Goal: Transaction & Acquisition: Purchase product/service

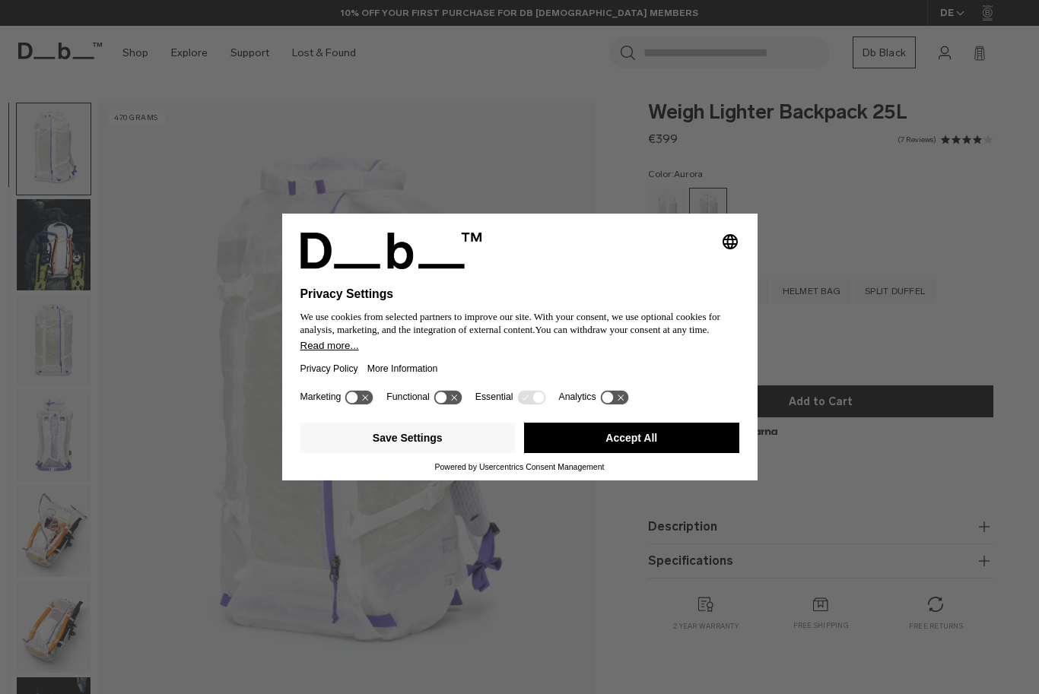
click at [584, 446] on button "Accept All" at bounding box center [631, 438] width 215 height 30
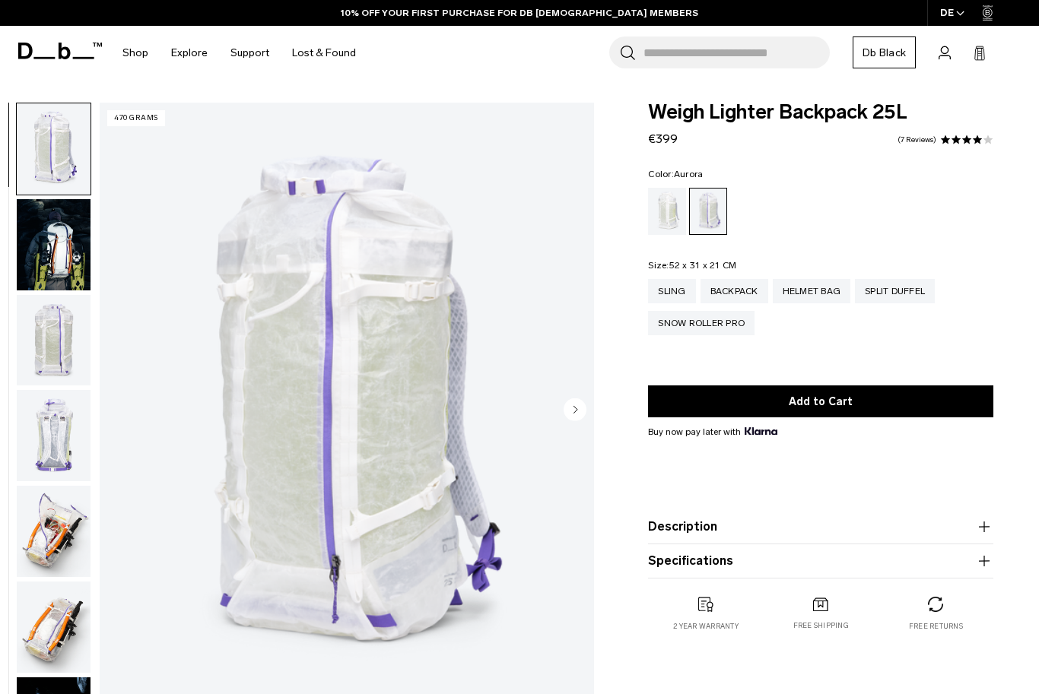
click at [31, 258] on img "button" at bounding box center [54, 244] width 74 height 91
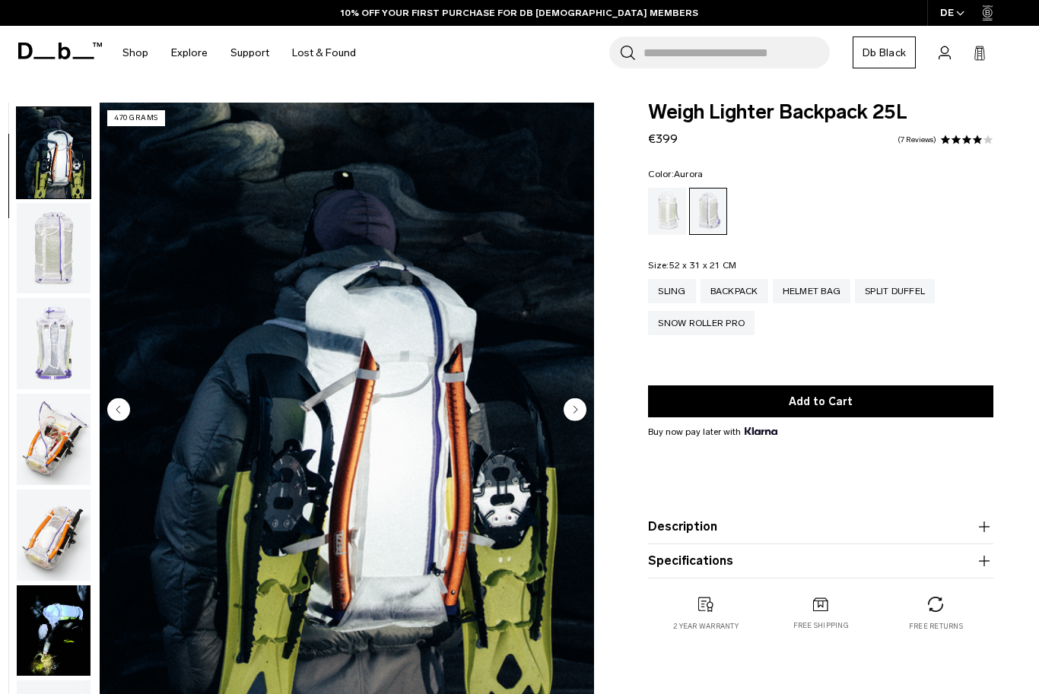
scroll to position [97, 0]
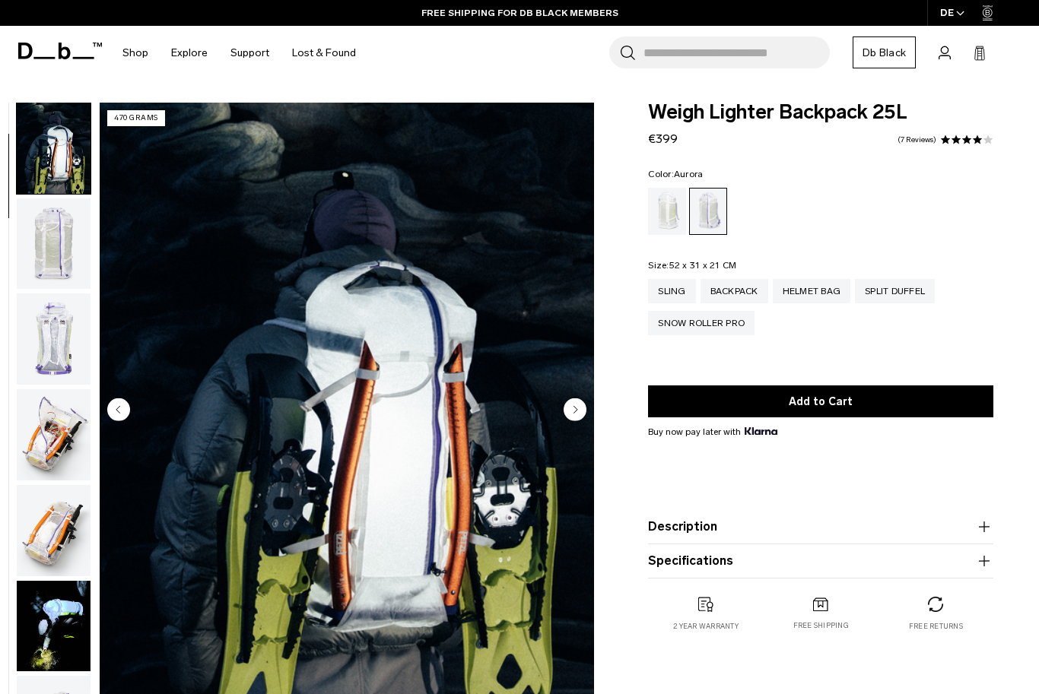
click at [31, 258] on img "button" at bounding box center [54, 243] width 74 height 91
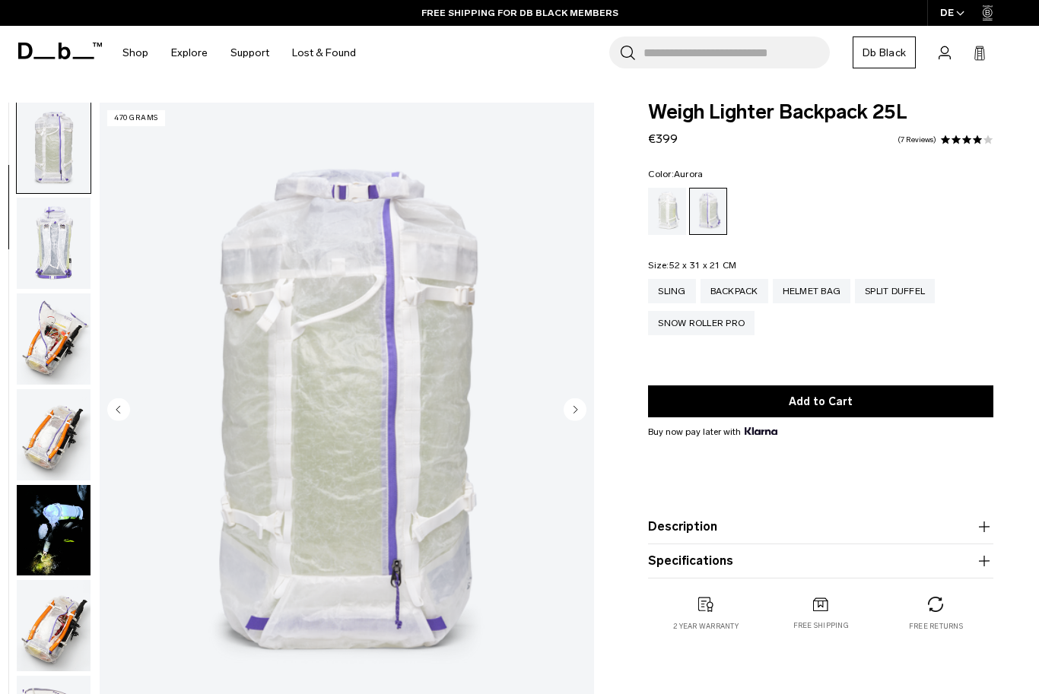
click at [31, 258] on img "button" at bounding box center [54, 243] width 74 height 91
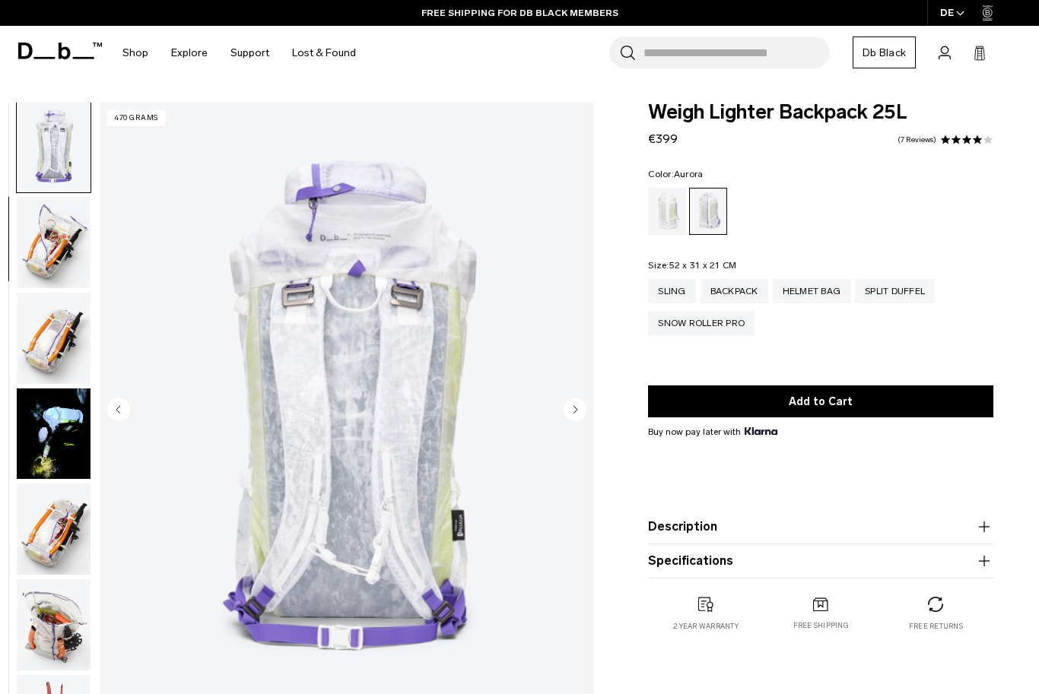
click at [31, 258] on img "button" at bounding box center [54, 242] width 74 height 91
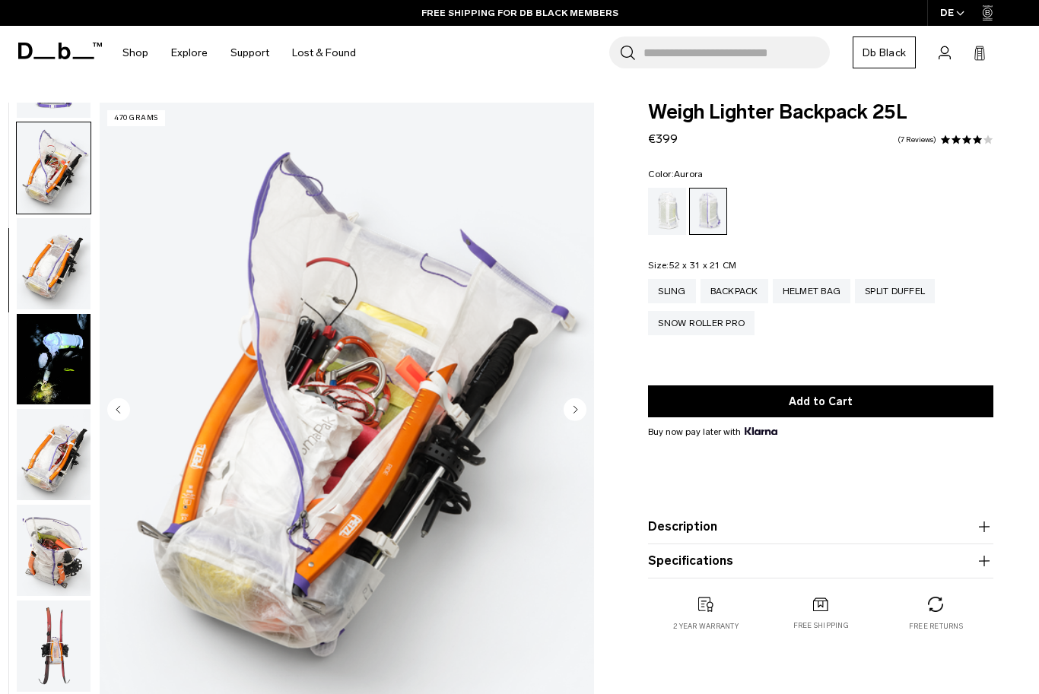
scroll to position [385, 0]
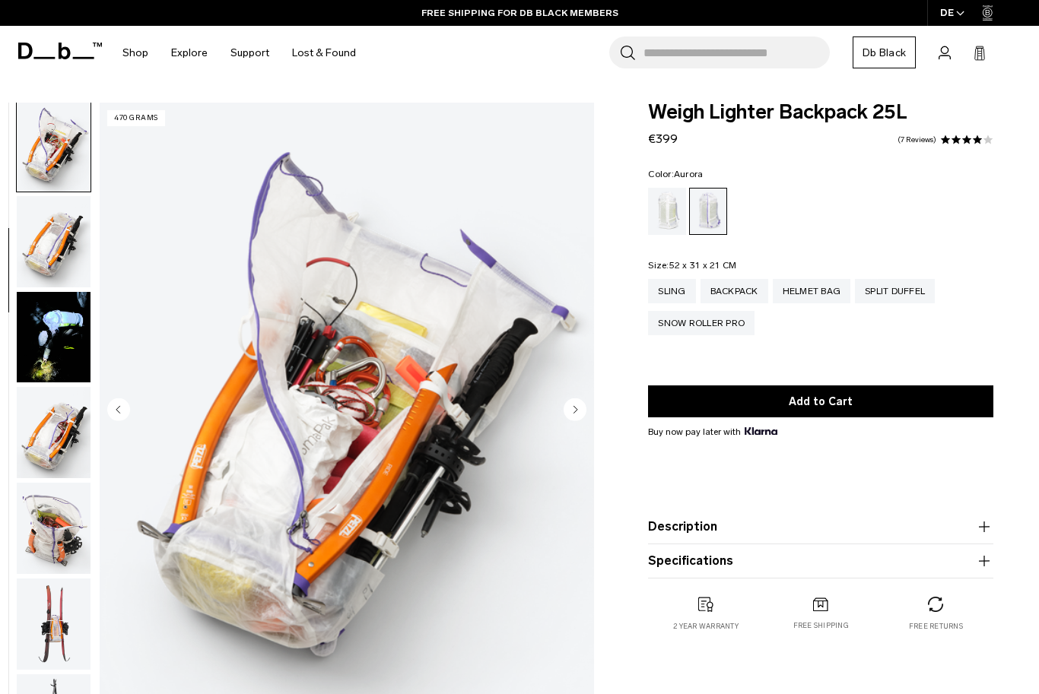
click at [31, 258] on img "button" at bounding box center [54, 241] width 74 height 91
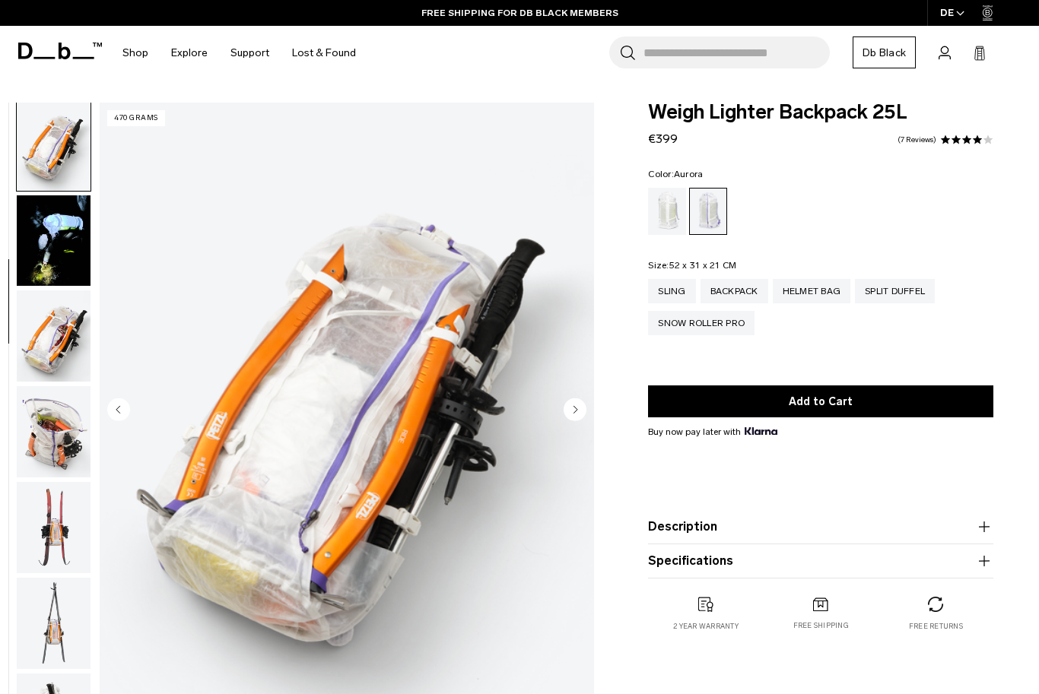
click at [31, 258] on img "button" at bounding box center [54, 240] width 74 height 91
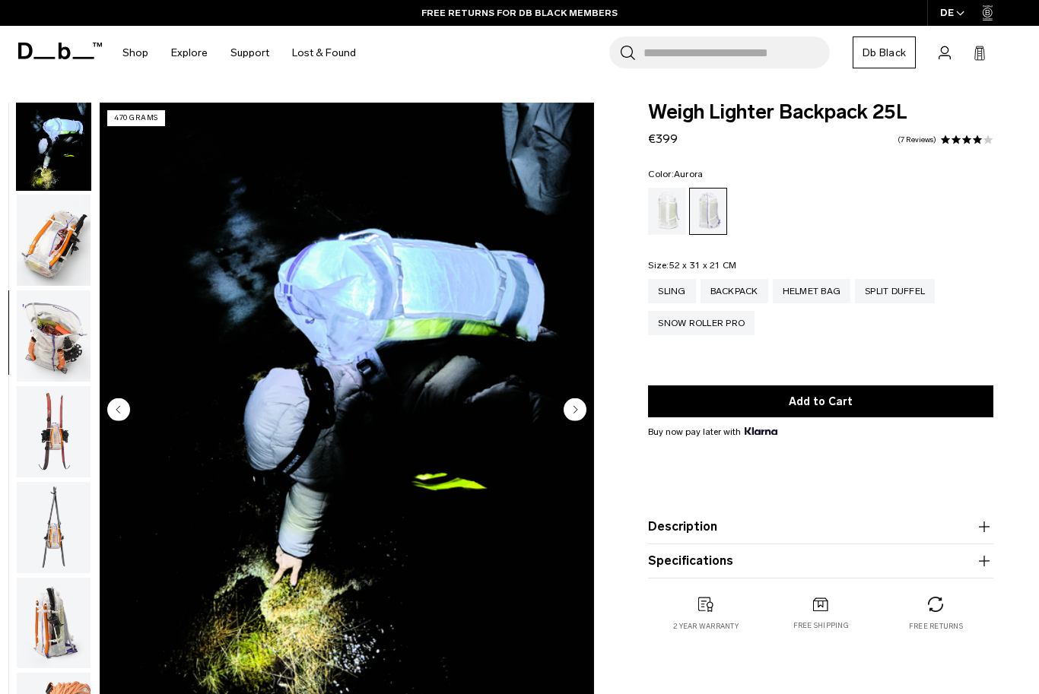
click at [31, 258] on img "button" at bounding box center [54, 240] width 74 height 91
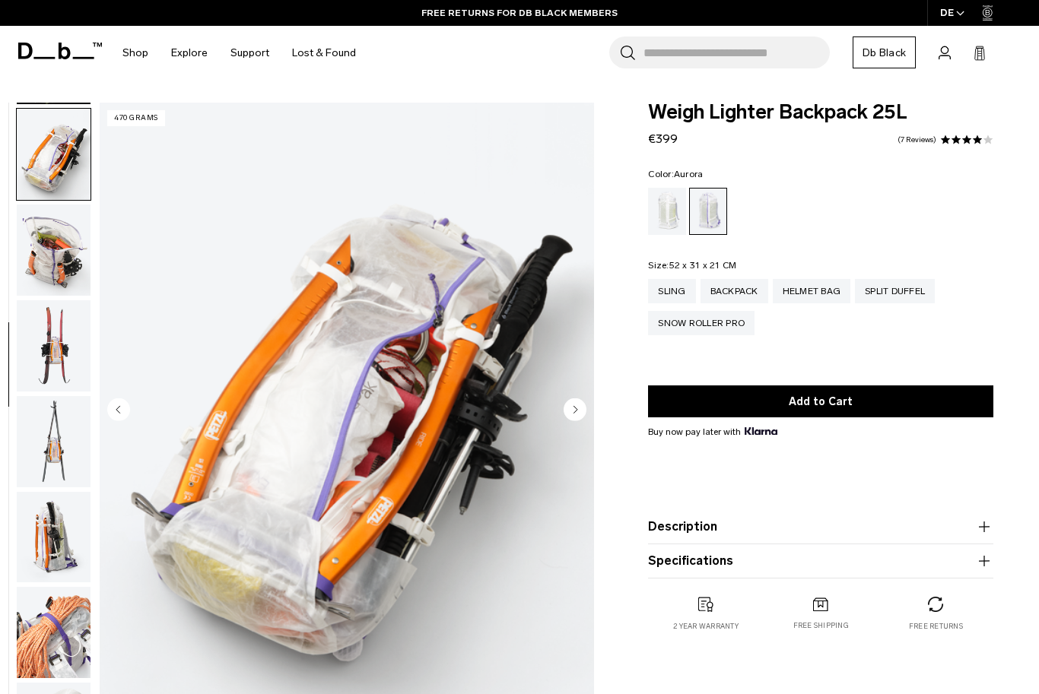
scroll to position [674, 0]
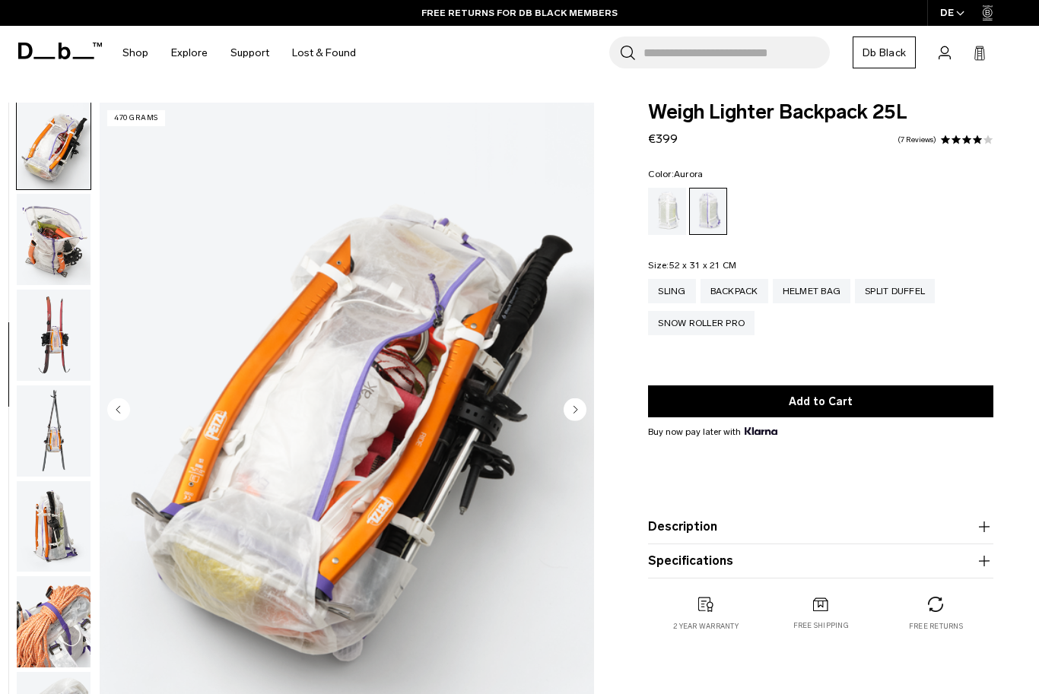
click at [31, 258] on img "button" at bounding box center [54, 239] width 74 height 91
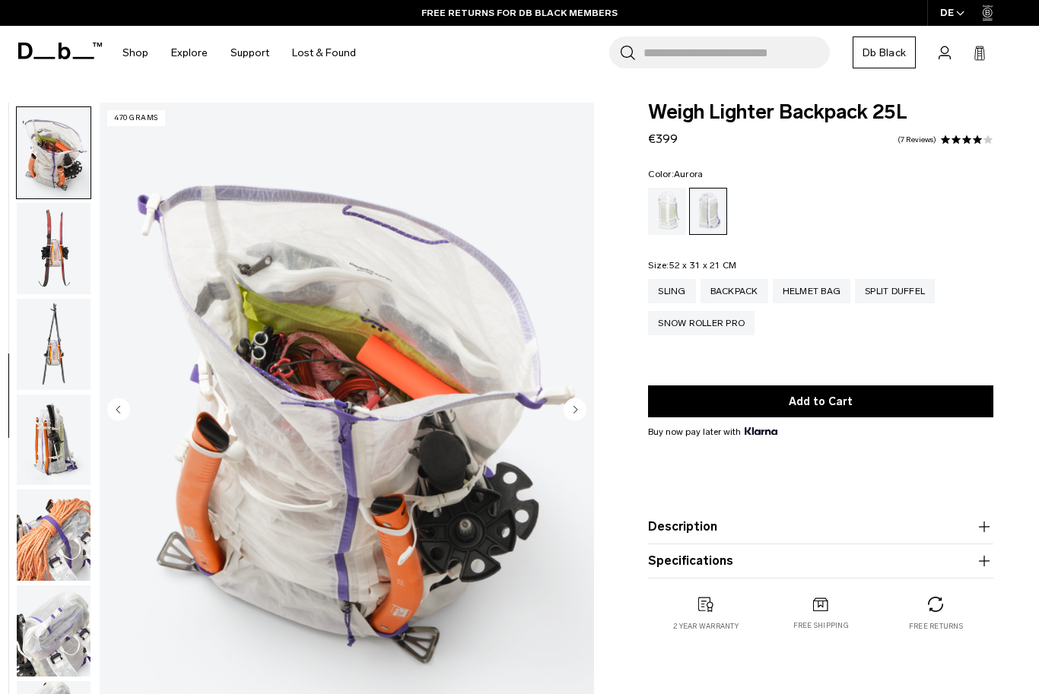
scroll to position [771, 0]
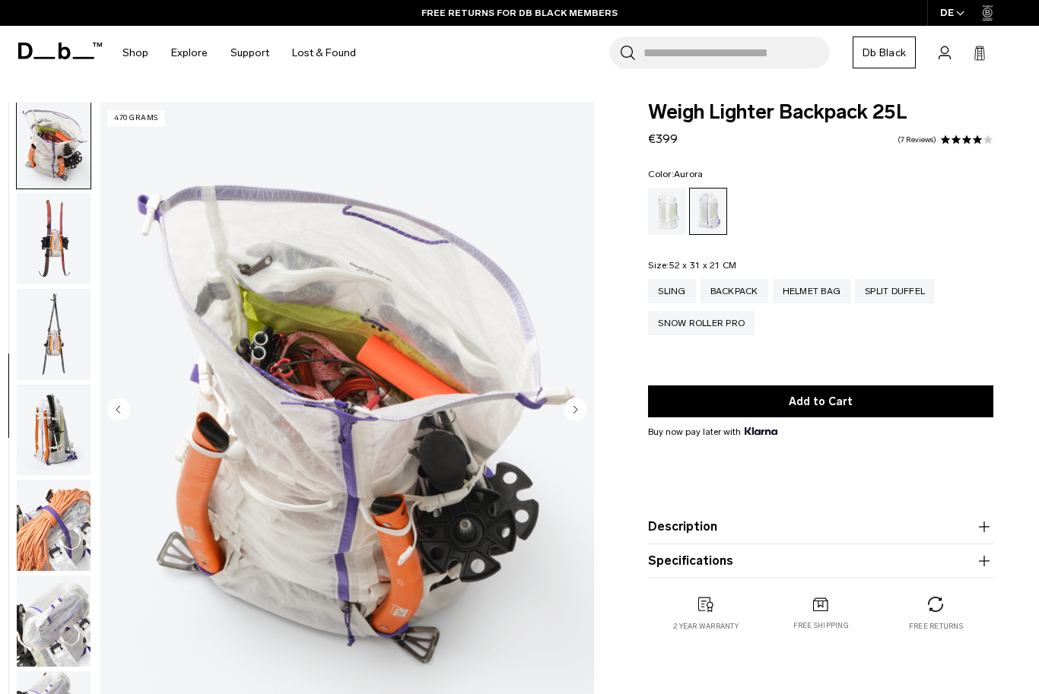
click at [35, 338] on img "button" at bounding box center [54, 334] width 74 height 91
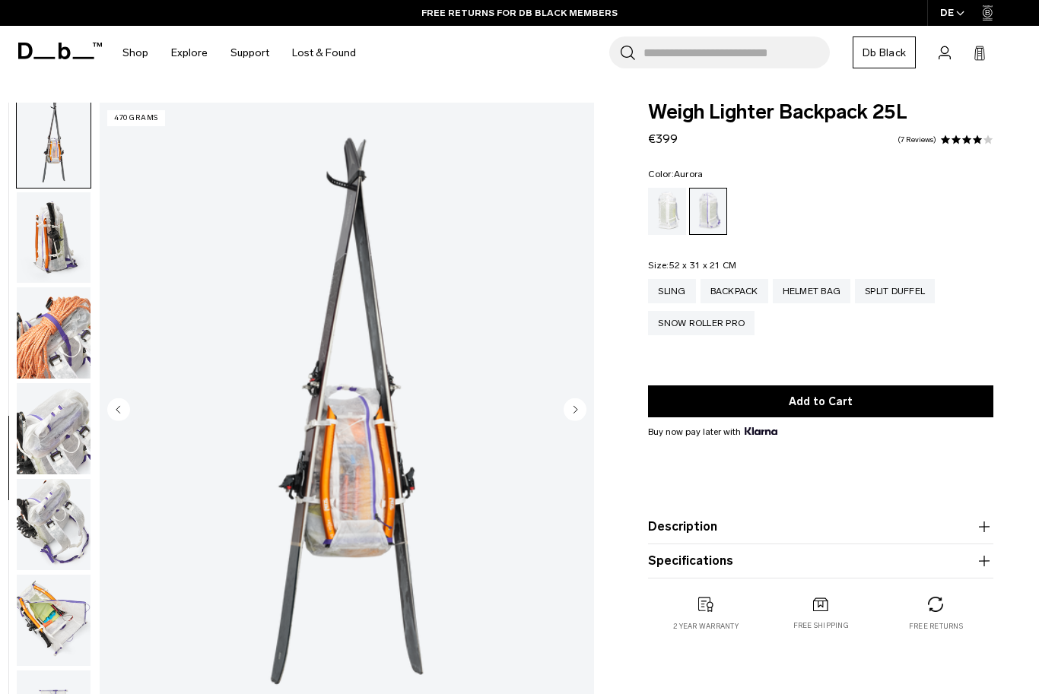
click at [35, 338] on img "button" at bounding box center [54, 332] width 74 height 91
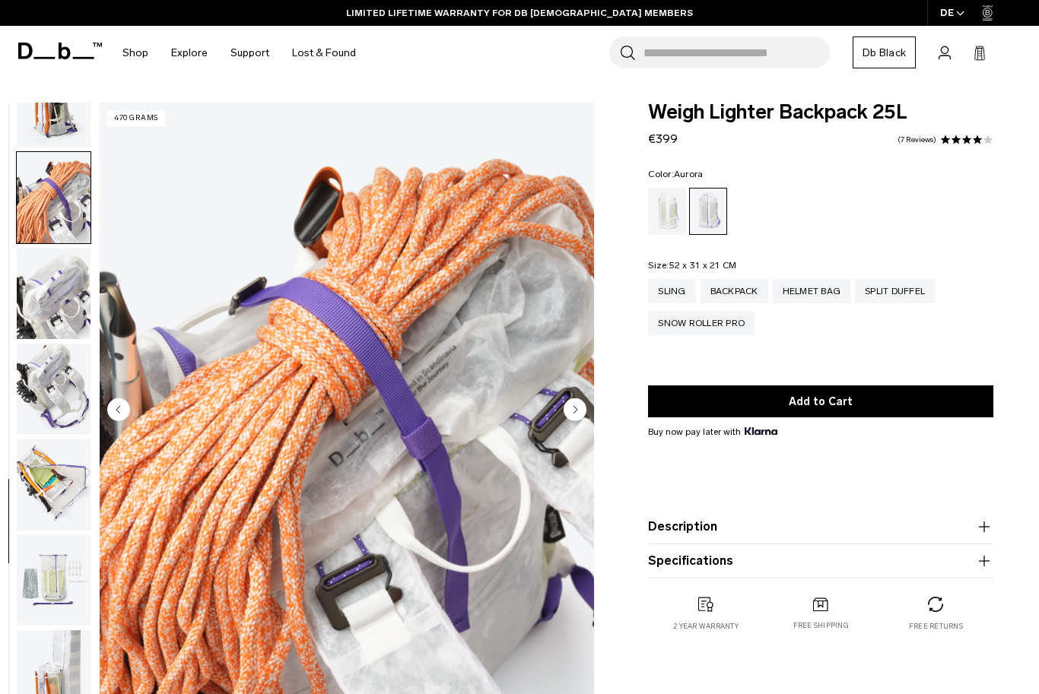
scroll to position [1114, 0]
click at [674, 221] on div "Diffusion" at bounding box center [667, 211] width 39 height 47
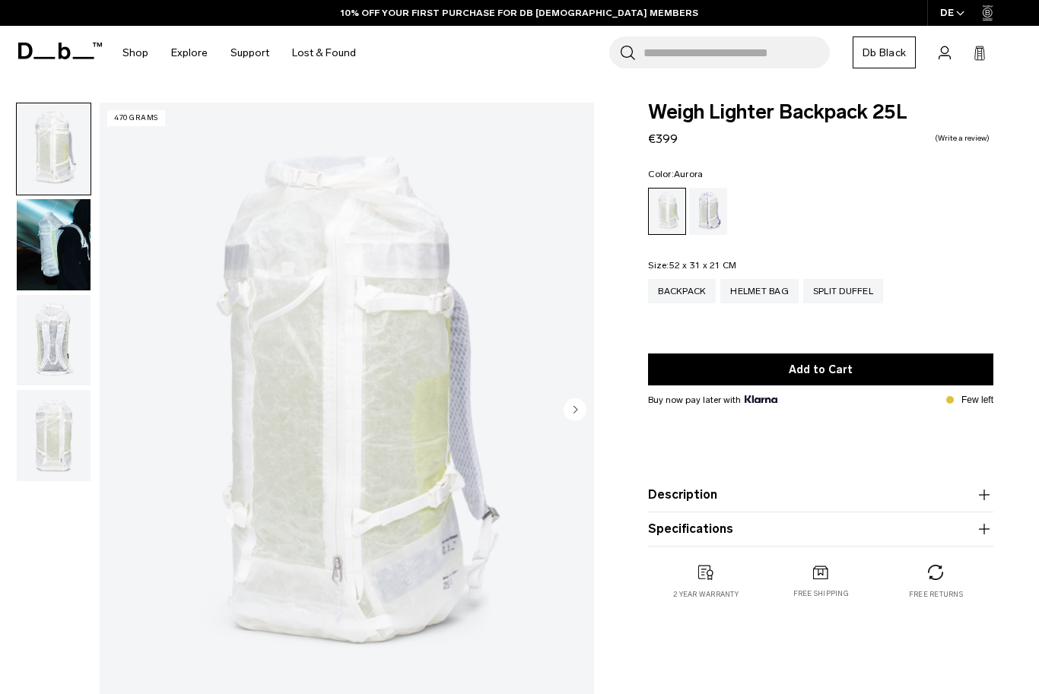
click at [706, 212] on div "Aurora" at bounding box center [708, 211] width 39 height 47
